Goal: Information Seeking & Learning: Learn about a topic

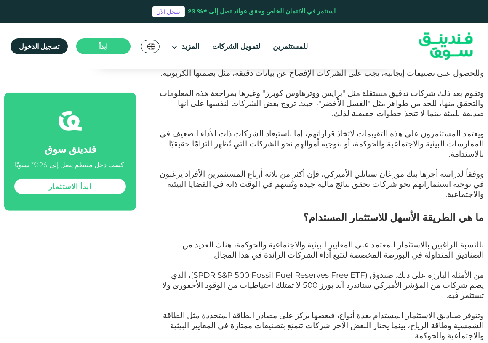
scroll to position [805, 0]
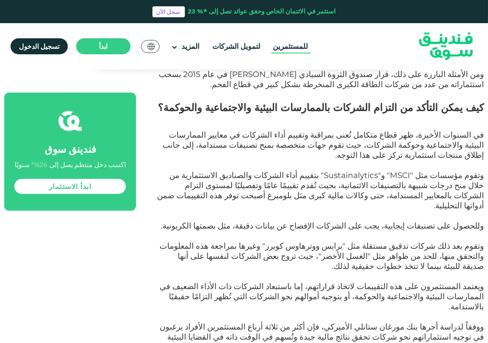
click at [292, 46] on link "للمستثمرين" at bounding box center [290, 47] width 39 height 14
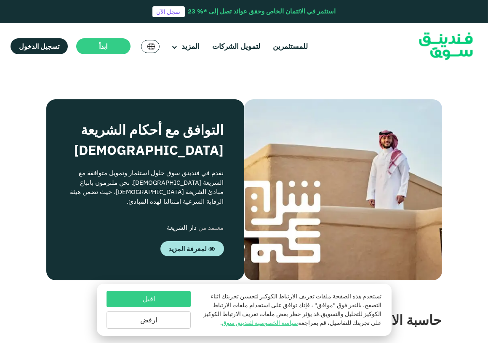
scroll to position [728, 0]
